Goal: Go to known website: Go to known website

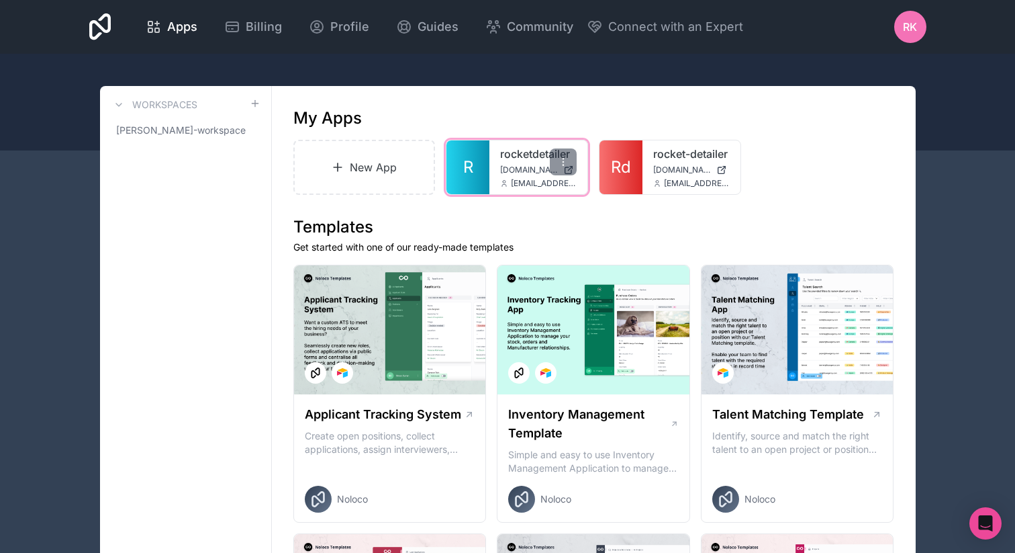
click at [502, 173] on span "[DOMAIN_NAME]" at bounding box center [529, 169] width 58 height 11
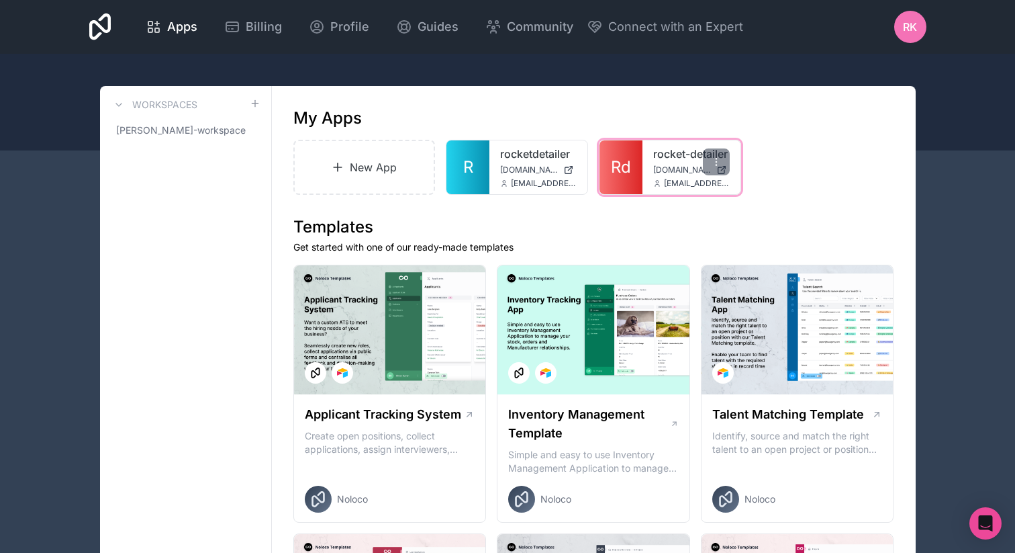
click at [667, 161] on link "rocket-detailer" at bounding box center [691, 154] width 77 height 16
click at [670, 173] on span "[DOMAIN_NAME]" at bounding box center [682, 169] width 58 height 11
